Goal: Task Accomplishment & Management: Use online tool/utility

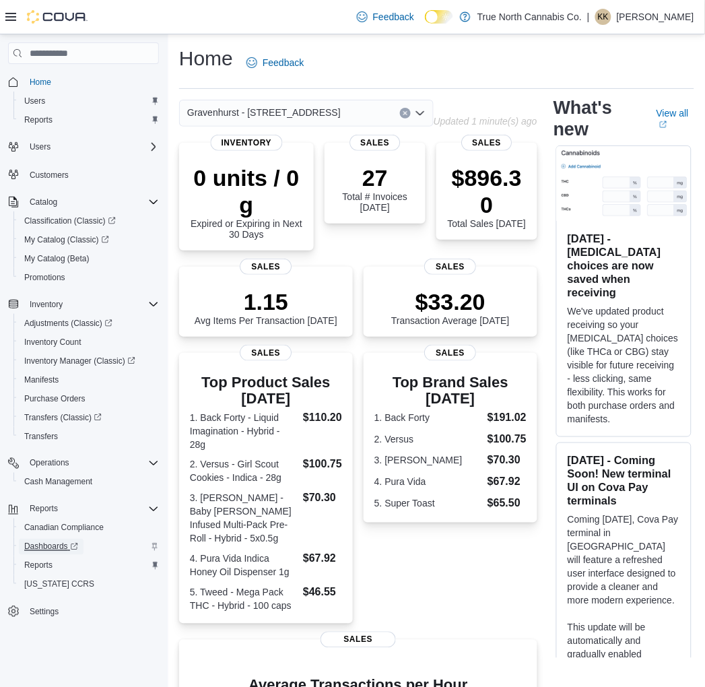
click at [45, 541] on span "Dashboards" at bounding box center [51, 546] width 54 height 11
click at [36, 560] on span "Reports" at bounding box center [38, 565] width 28 height 11
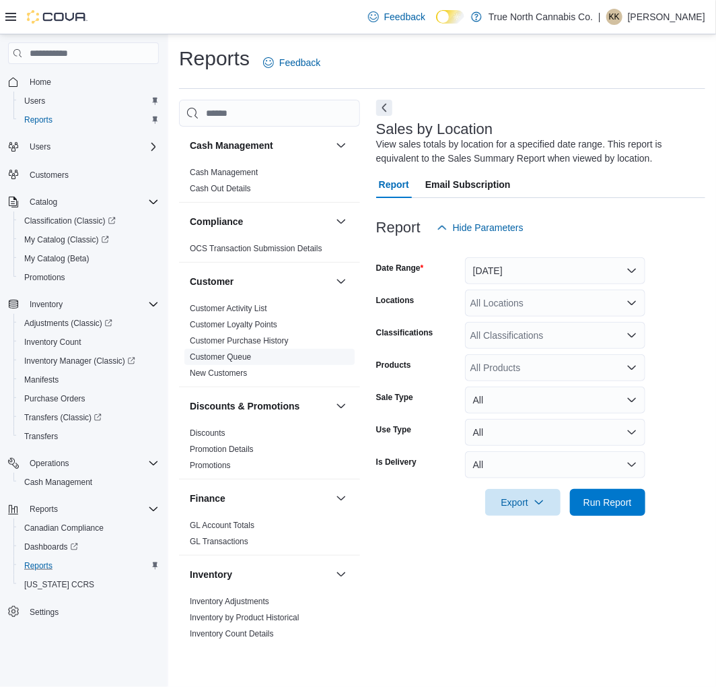
scroll to position [75, 0]
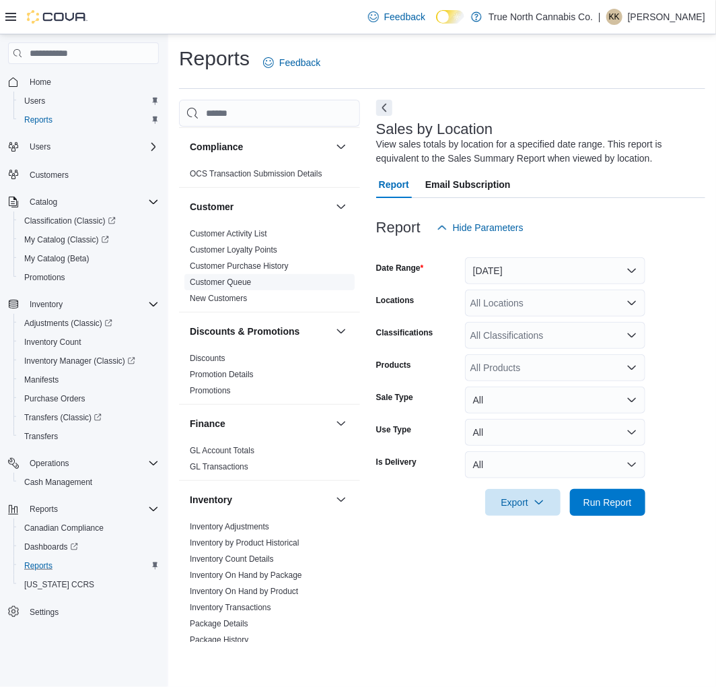
click at [269, 359] on span "Discounts" at bounding box center [269, 358] width 170 height 16
click at [588, 304] on div "All Locations" at bounding box center [555, 302] width 180 height 27
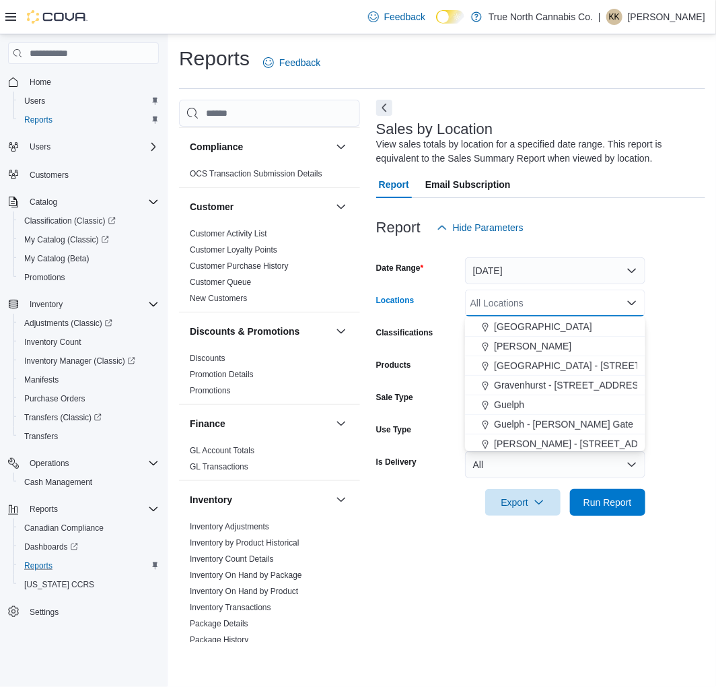
scroll to position [299, 0]
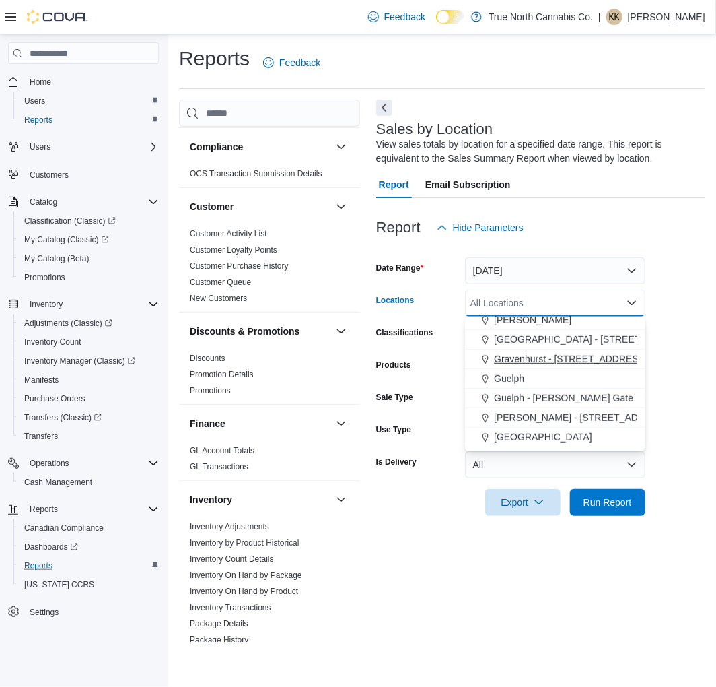
click at [565, 359] on span "Gravenhurst - [STREET_ADDRESS]" at bounding box center [570, 358] width 153 height 13
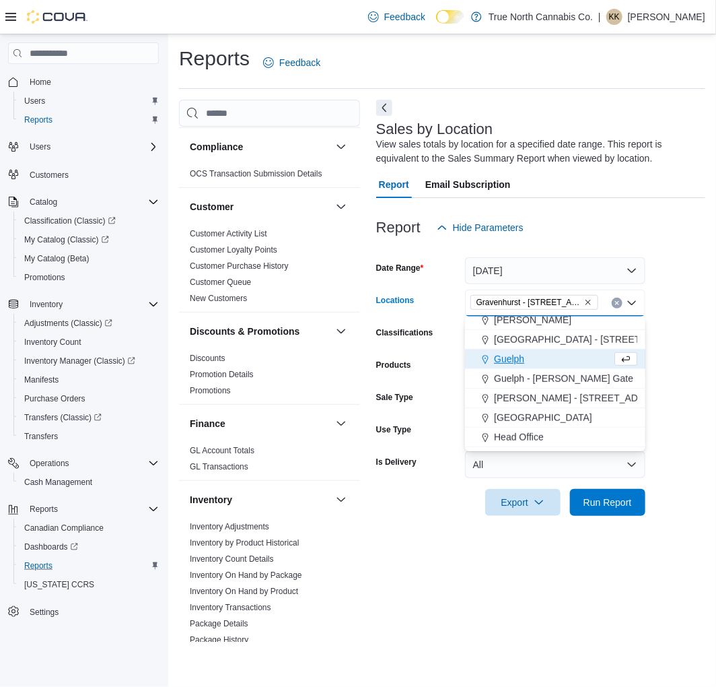
click at [633, 207] on div at bounding box center [540, 206] width 329 height 16
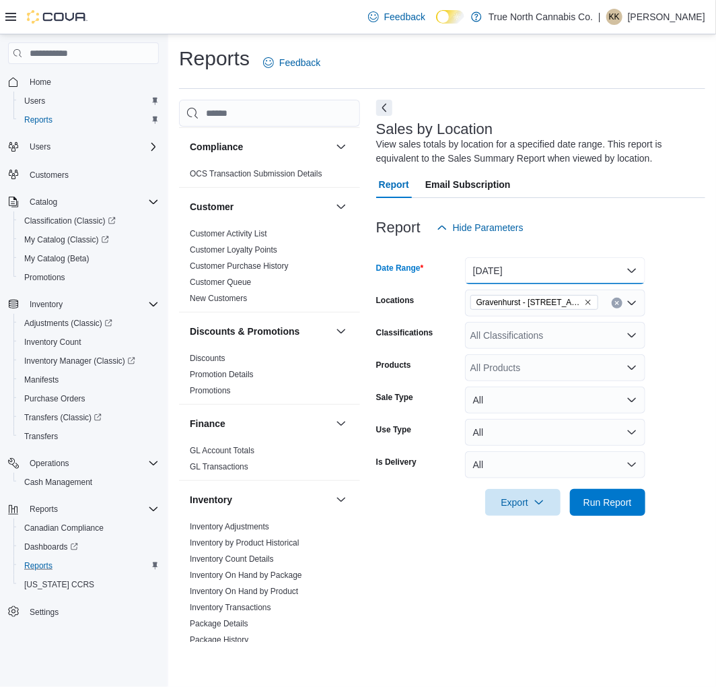
click at [635, 261] on button "[DATE]" at bounding box center [555, 270] width 180 height 27
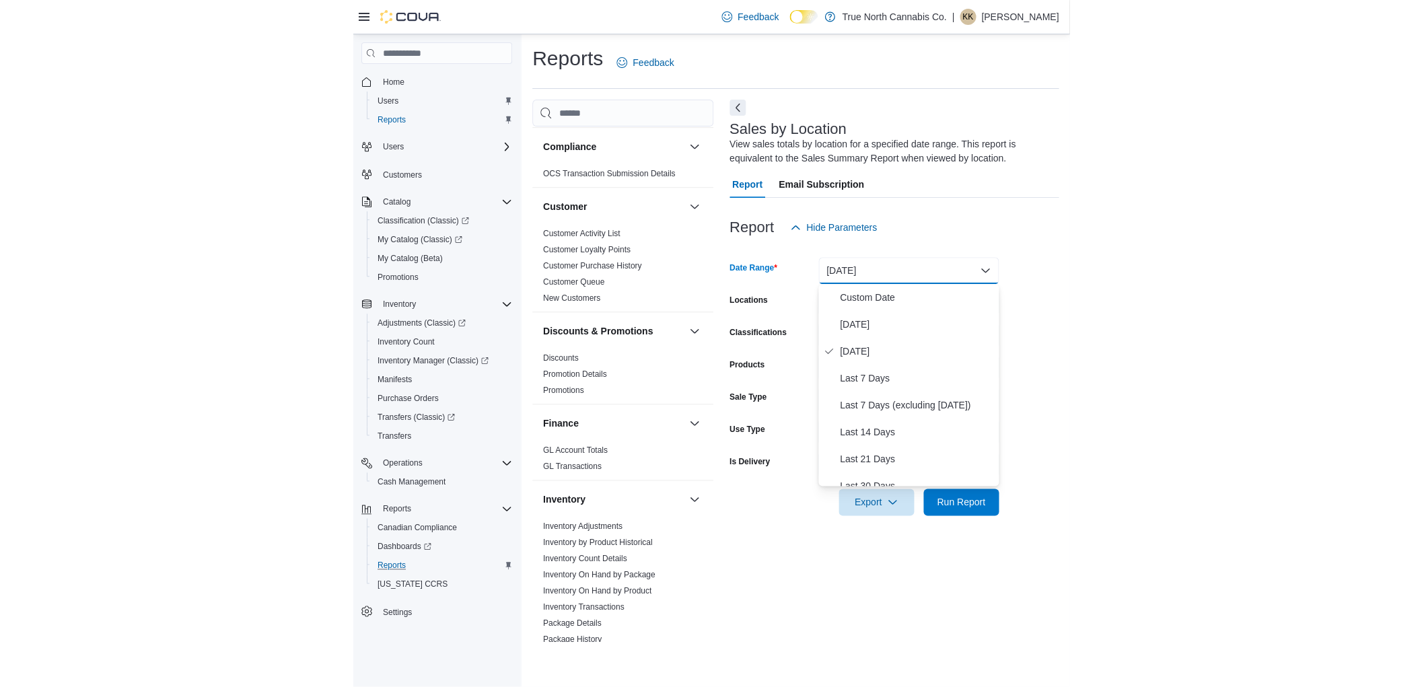
scroll to position [75, 0]
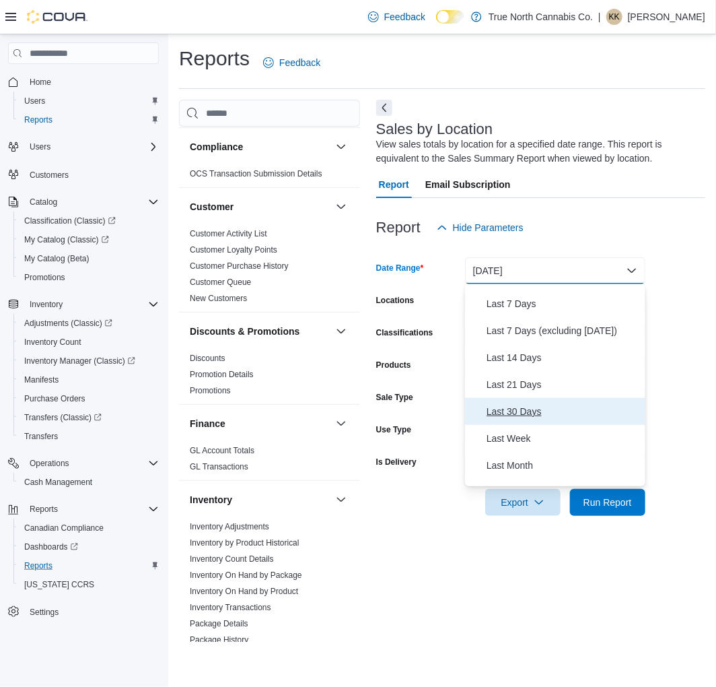
click at [514, 409] on span "Last 30 Days" at bounding box center [563, 411] width 153 height 16
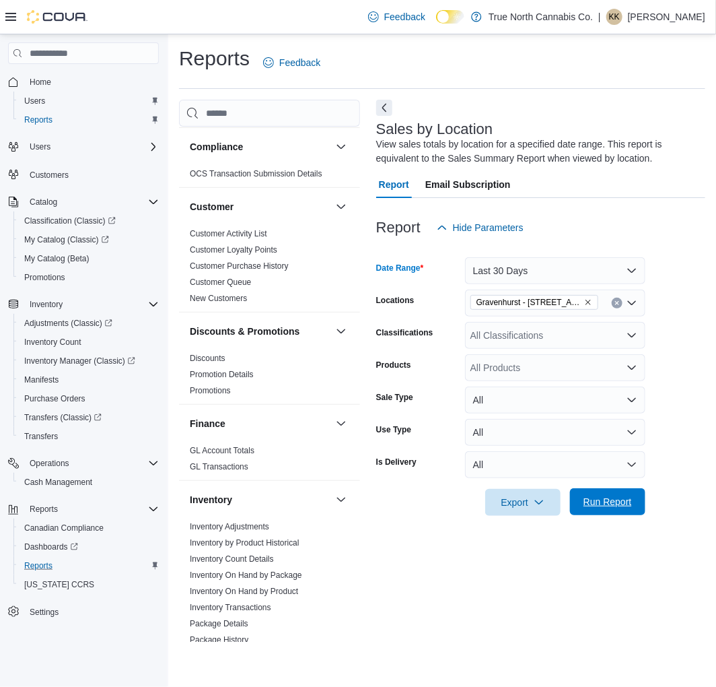
click at [597, 504] on span "Run Report" at bounding box center [608, 501] width 48 height 13
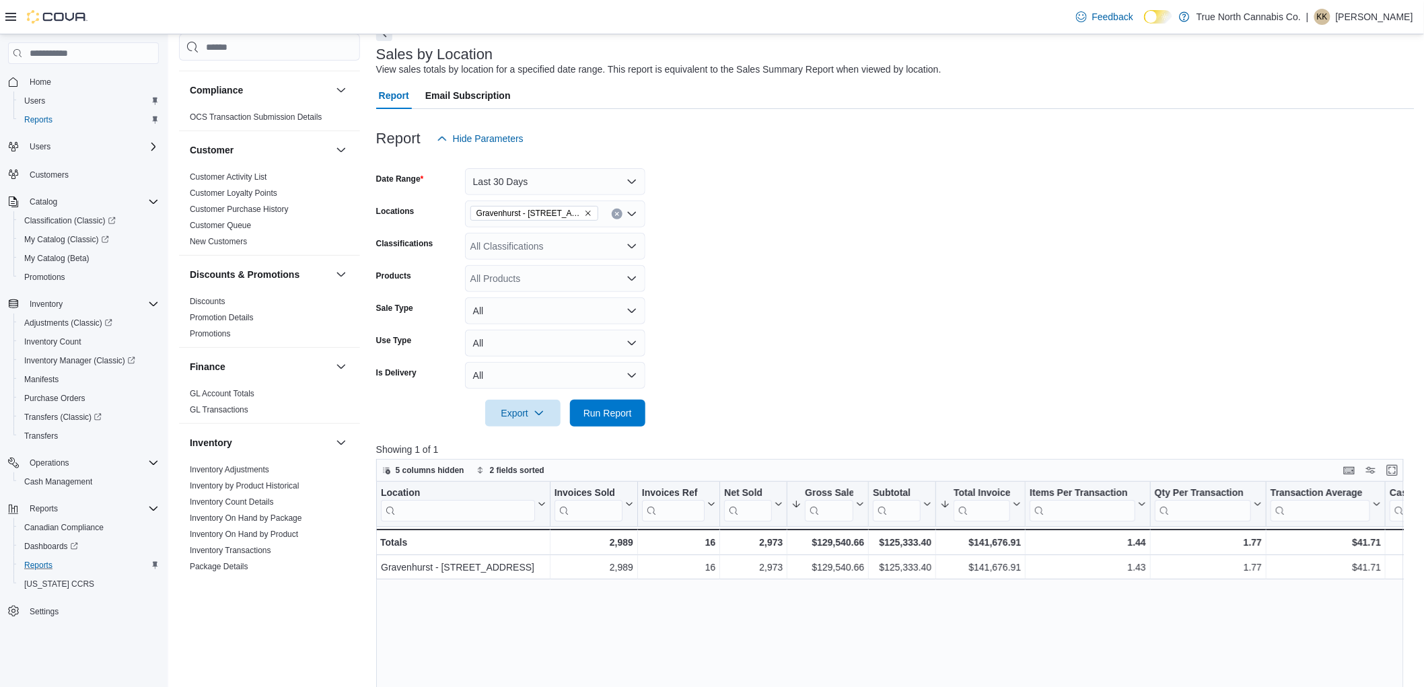
scroll to position [35, 0]
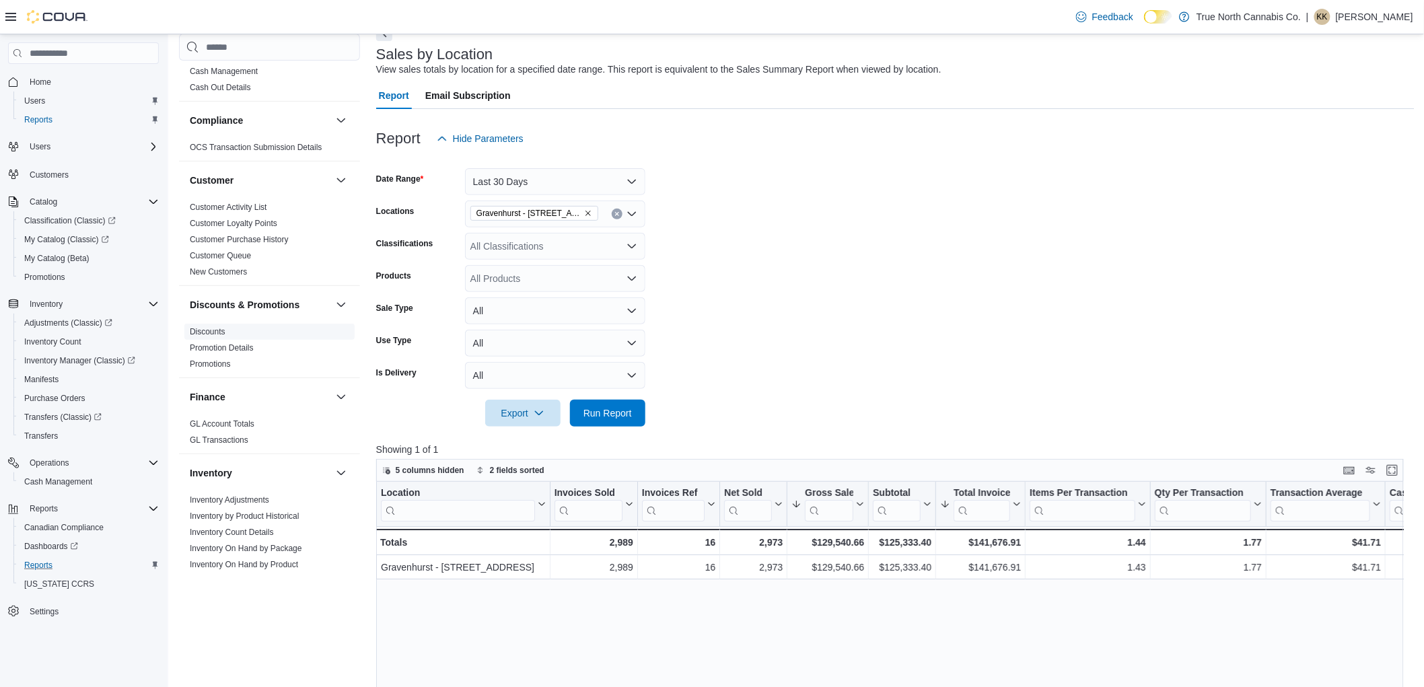
click at [223, 337] on span "Discounts" at bounding box center [269, 332] width 170 height 16
click at [219, 328] on link "Discounts" at bounding box center [208, 331] width 36 height 9
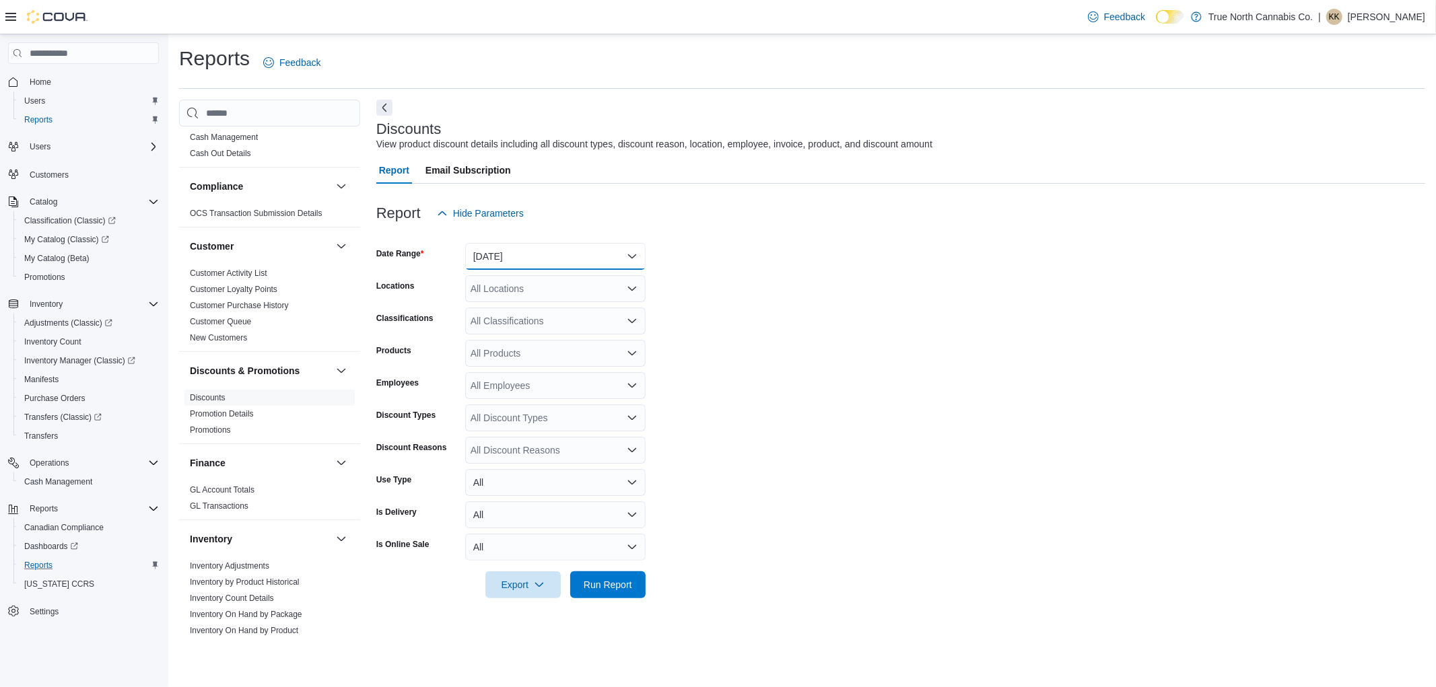
click at [520, 247] on button "[DATE]" at bounding box center [555, 256] width 180 height 27
click at [530, 407] on span "Month To Date" at bounding box center [563, 406] width 153 height 16
click at [781, 280] on form "Date Range Month To Date Locations All Locations Classifications All Classifica…" at bounding box center [900, 413] width 1049 height 372
click at [628, 289] on icon "Open list of options" at bounding box center [632, 288] width 11 height 11
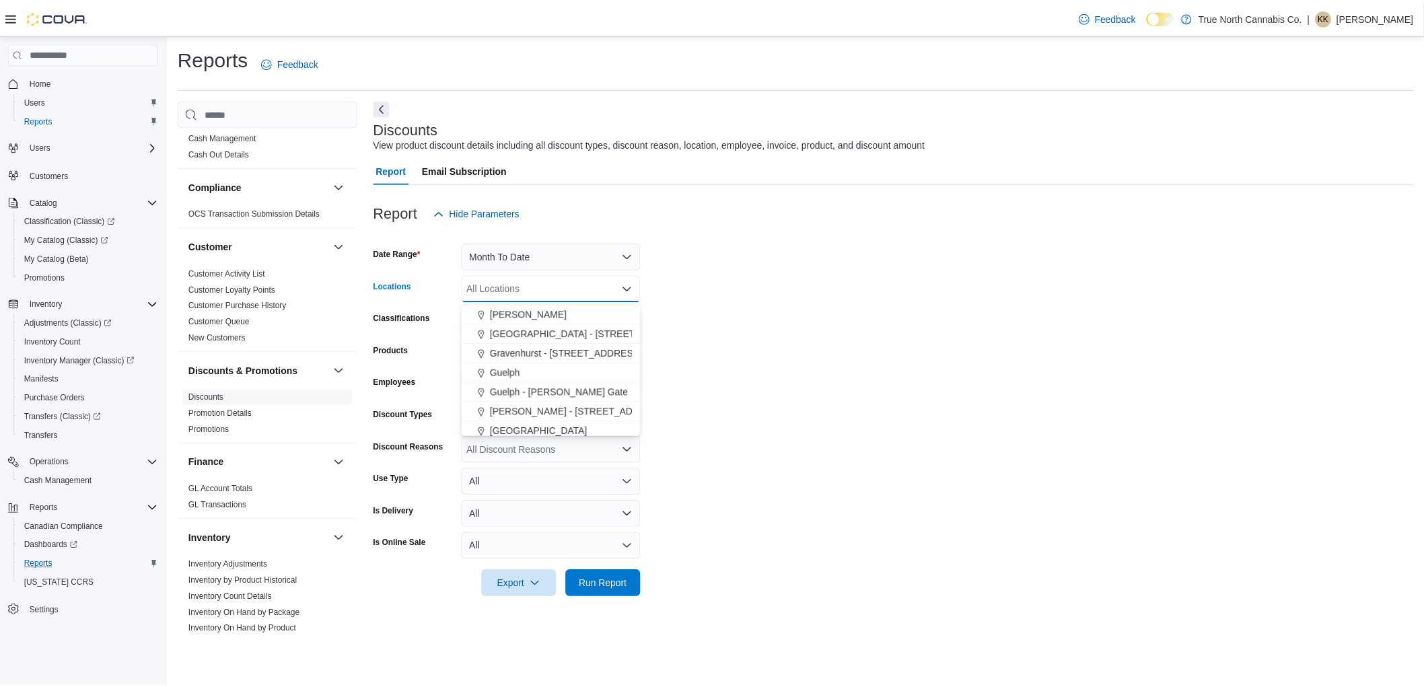
scroll to position [299, 0]
click at [543, 340] on span "Gravenhurst - [STREET_ADDRESS]" at bounding box center [570, 344] width 153 height 13
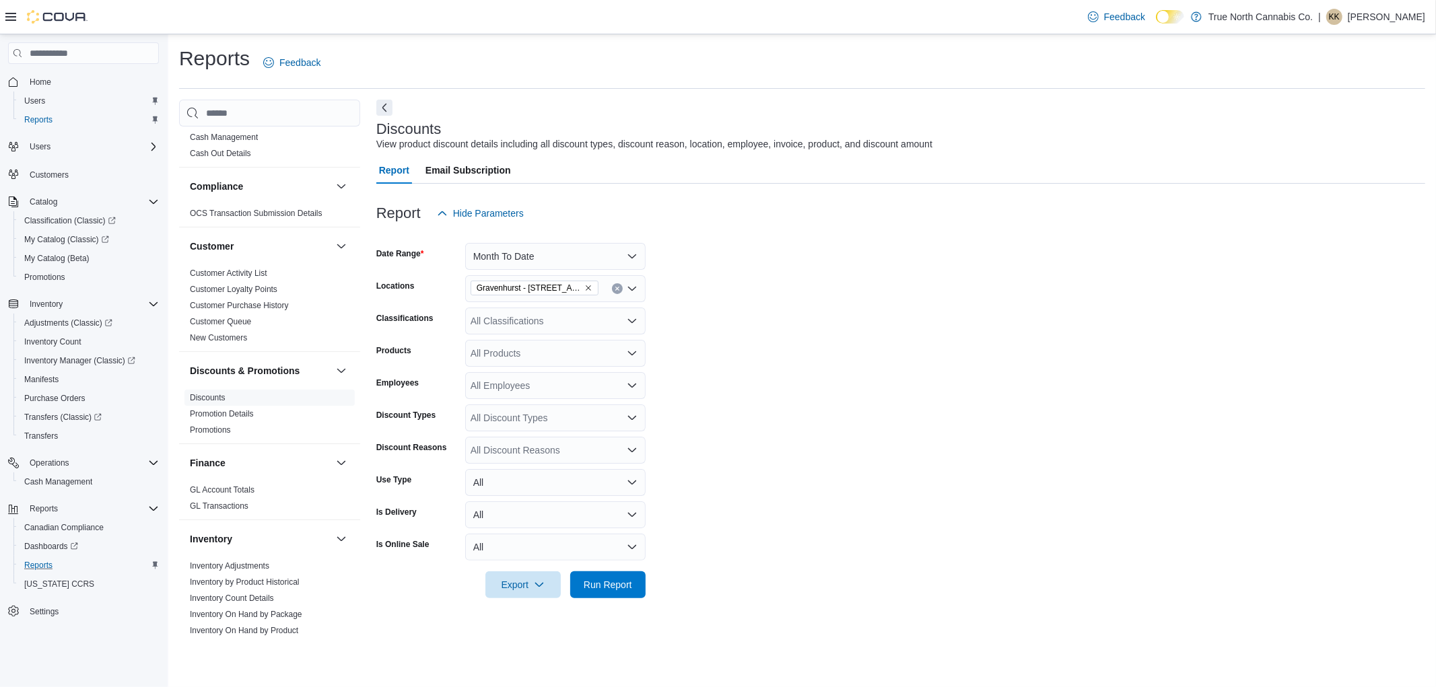
click at [768, 312] on form "Date Range Month To Date Locations Gravenhurst - [STREET_ADDRESS] S Classificat…" at bounding box center [900, 413] width 1049 height 372
click at [621, 580] on span "Run Report" at bounding box center [608, 584] width 48 height 13
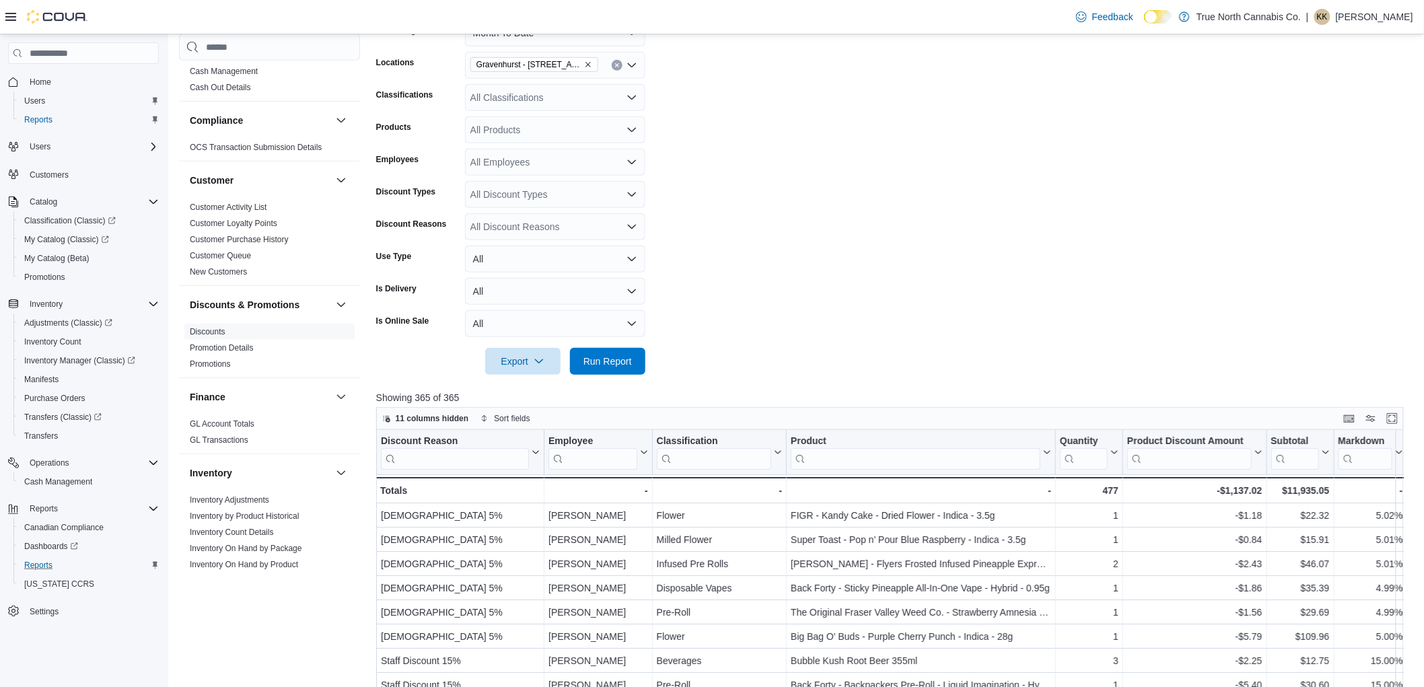
scroll to position [224, 0]
click at [1398, 417] on button "Enter fullscreen" at bounding box center [1393, 417] width 16 height 16
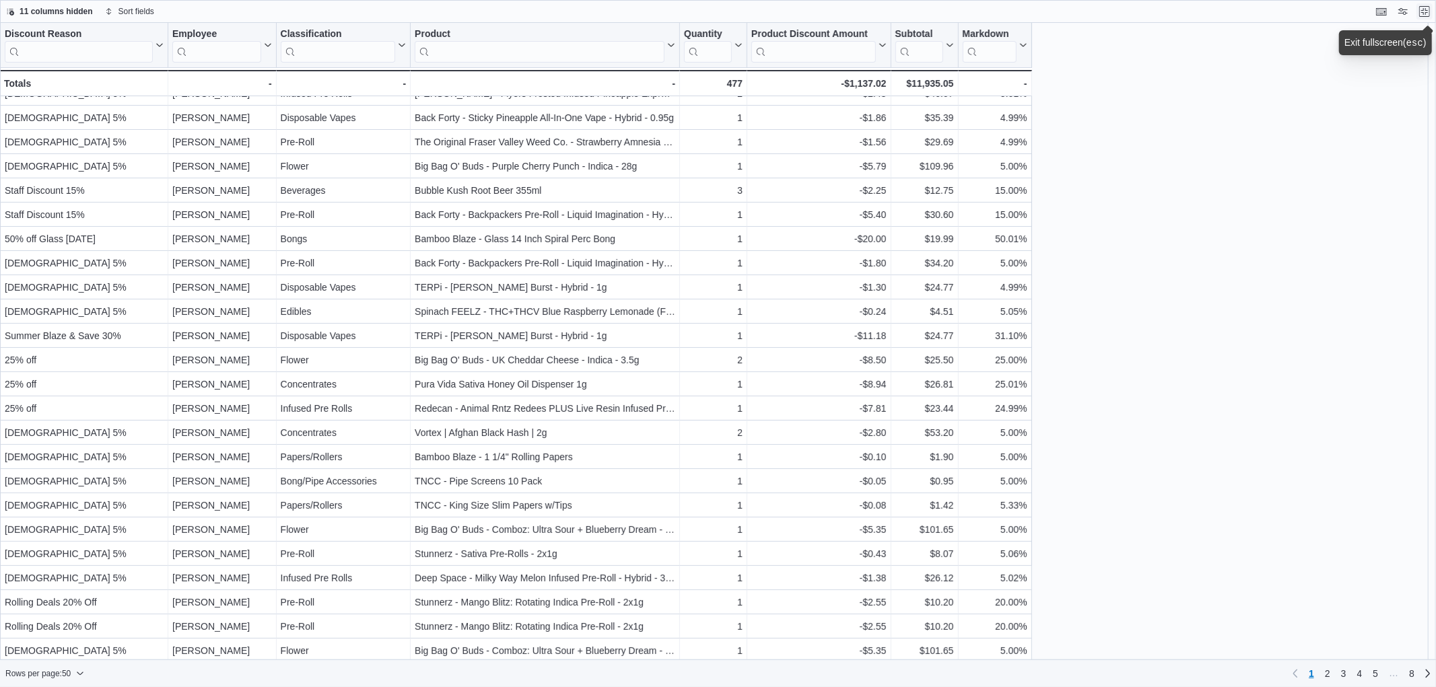
scroll to position [0, 0]
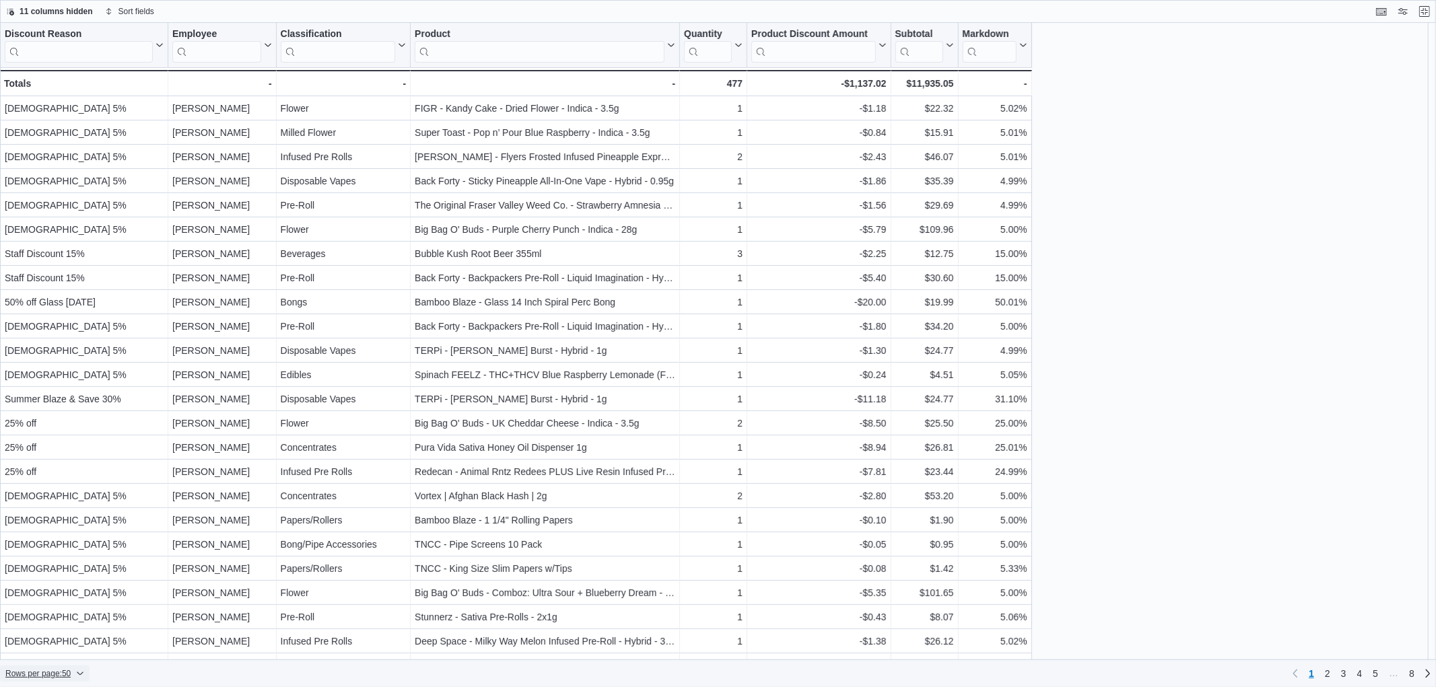
click at [49, 677] on span "Rows per page : 50" at bounding box center [37, 673] width 65 height 11
click at [53, 645] on span "100 rows" at bounding box center [62, 647] width 43 height 11
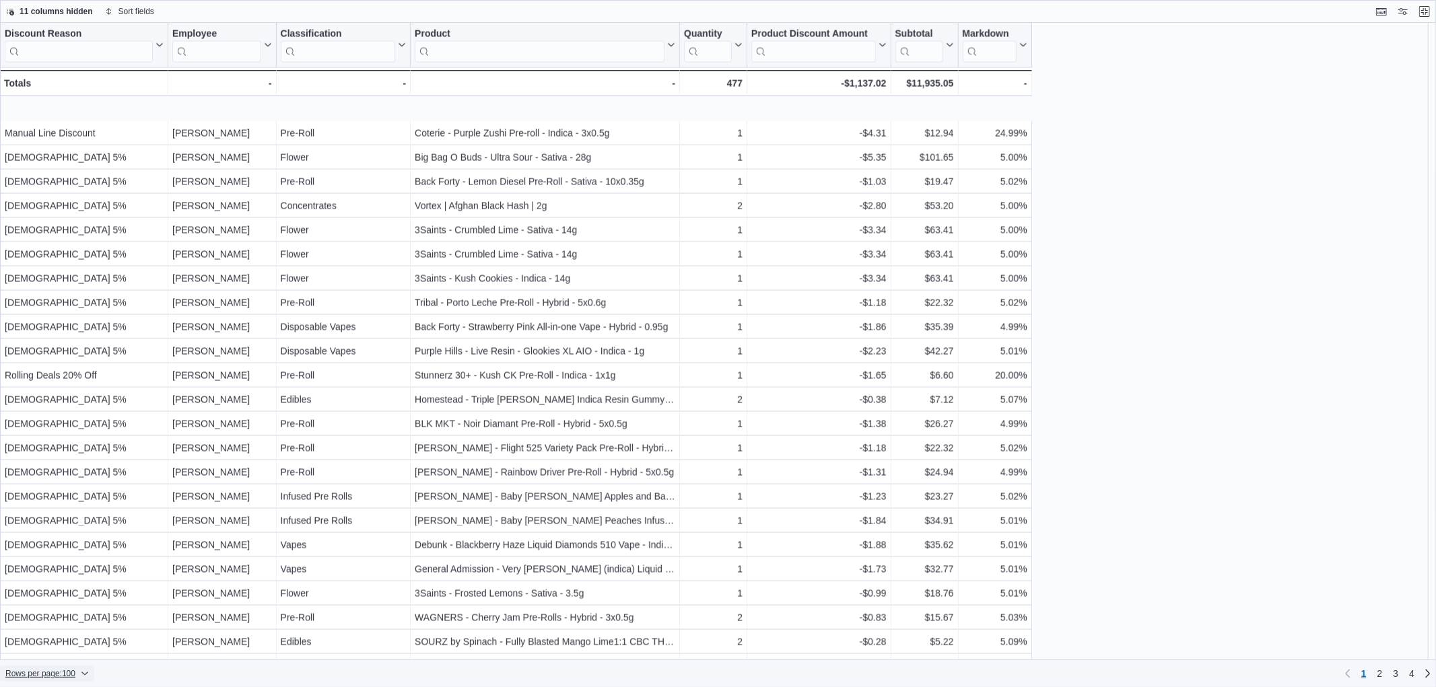
scroll to position [1859, 0]
